Goal: Information Seeking & Learning: Learn about a topic

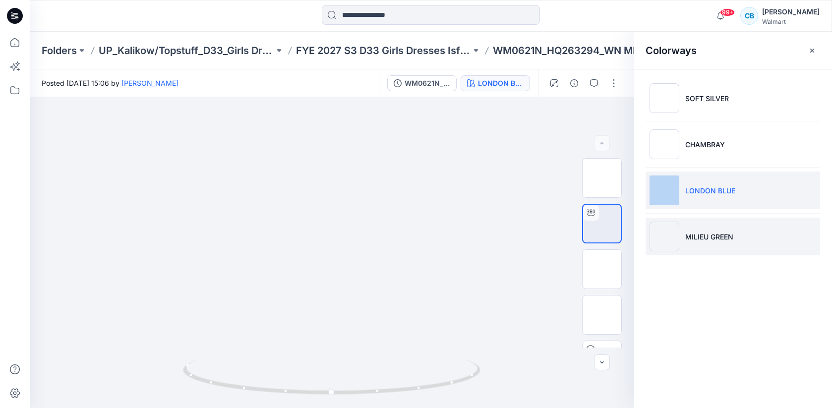
drag, startPoint x: 665, startPoint y: 208, endPoint x: 666, endPoint y: 223, distance: 14.9
click at [666, 221] on ul "SOFT SILVER CHAMBRAY LONDON BLUE MILIEU GREEN" at bounding box center [733, 167] width 198 height 196
click at [671, 232] on img at bounding box center [664, 237] width 30 height 30
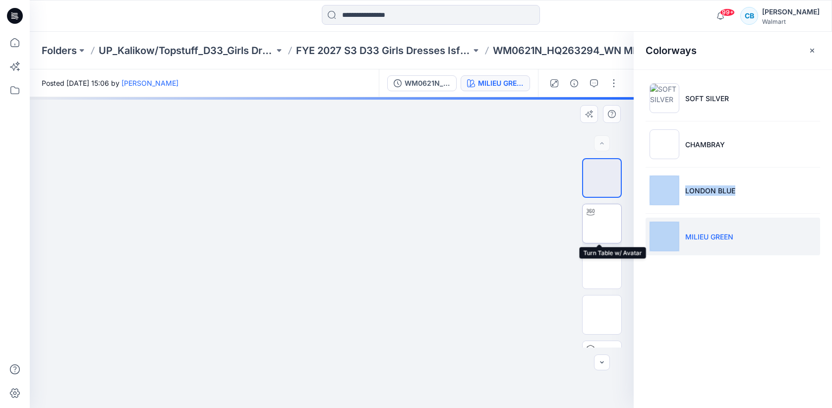
click at [602, 224] on img at bounding box center [602, 224] width 0 height 0
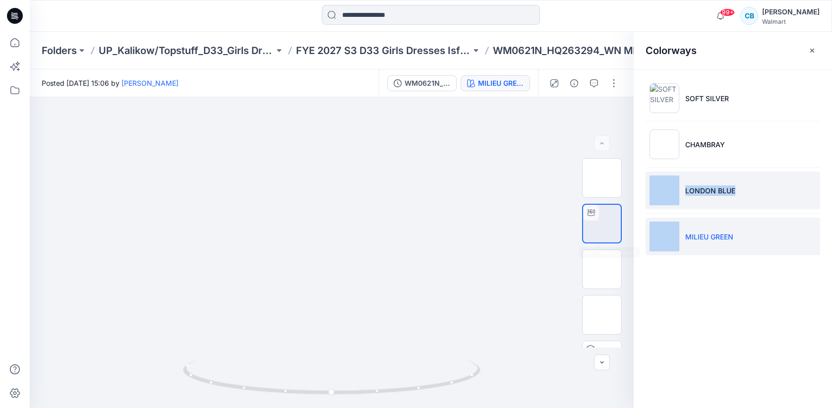
click at [647, 188] on li "LONDON BLUE" at bounding box center [732, 191] width 174 height 38
click at [664, 190] on img at bounding box center [664, 190] width 30 height 30
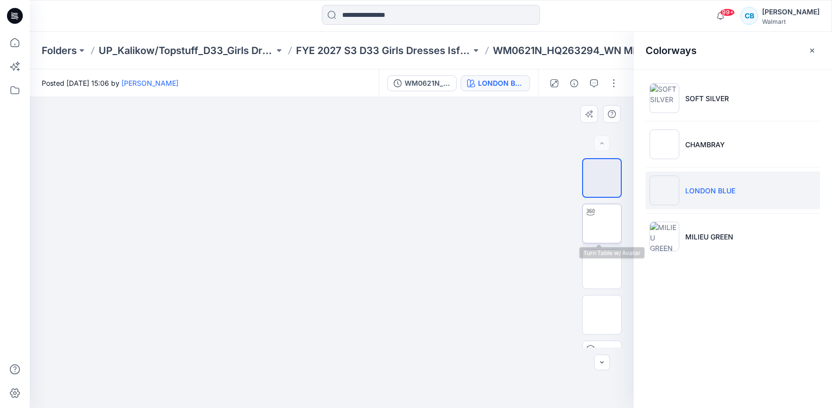
click at [602, 224] on img at bounding box center [602, 224] width 0 height 0
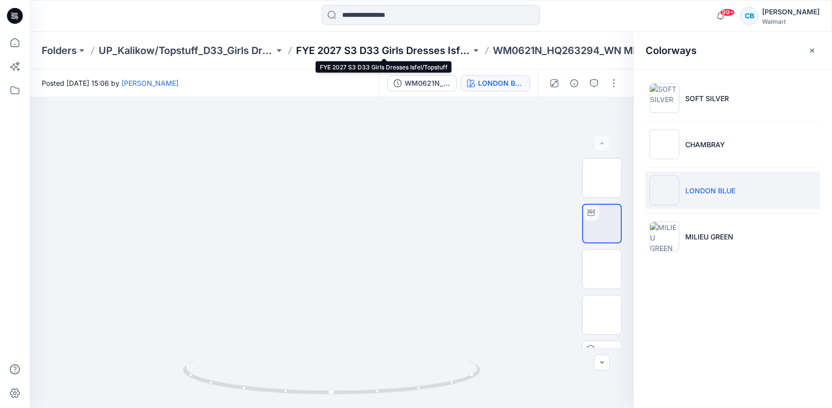
click at [354, 45] on p "FYE 2027 S3 D33 Girls Dresses Isfel/Topstuff" at bounding box center [383, 51] width 175 height 14
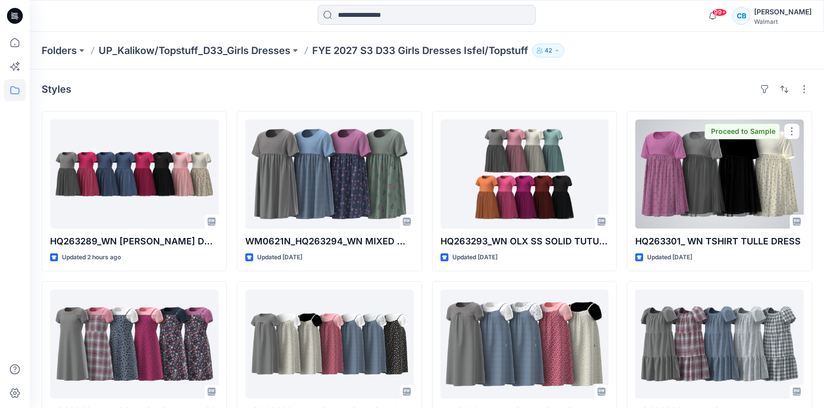
click at [682, 190] on div at bounding box center [720, 173] width 169 height 109
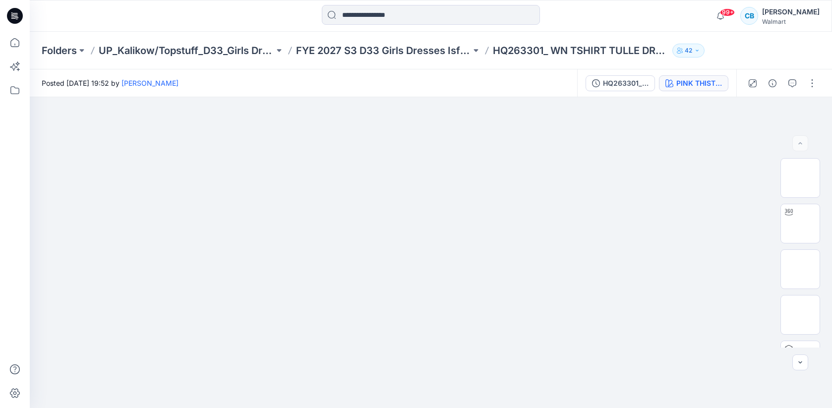
click at [702, 84] on div "PINK THISTLE" at bounding box center [699, 83] width 46 height 11
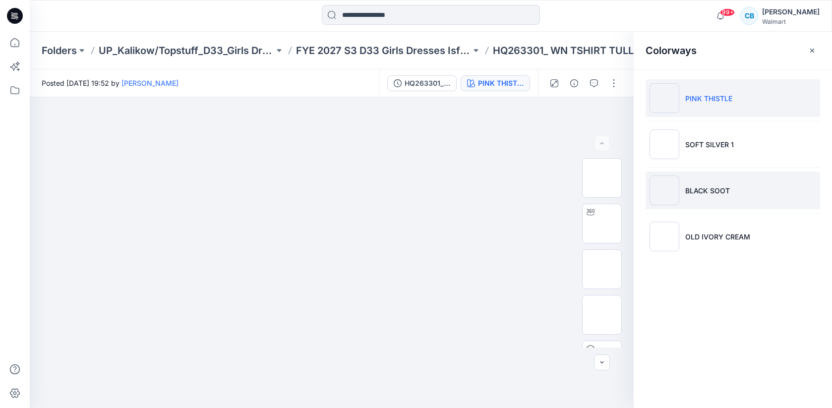
click at [665, 184] on img at bounding box center [664, 190] width 30 height 30
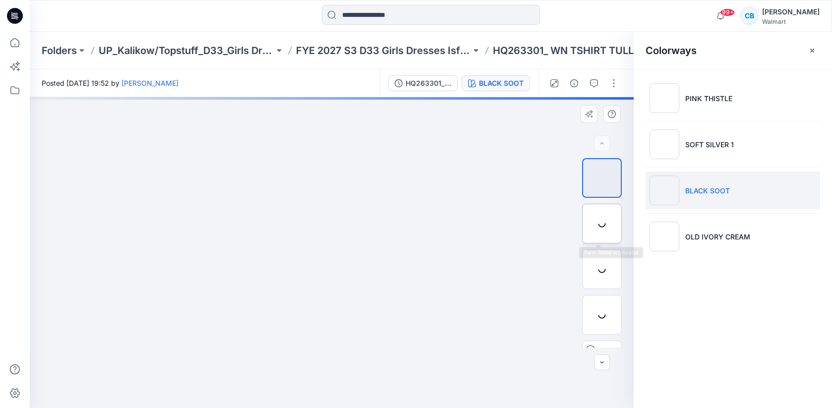
click at [597, 221] on div at bounding box center [602, 224] width 40 height 40
